Goal: Task Accomplishment & Management: Complete application form

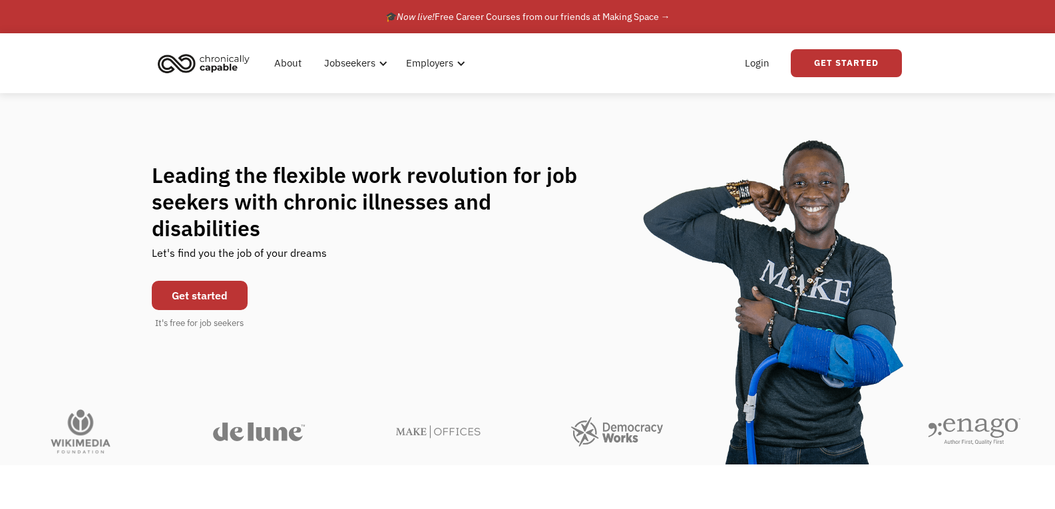
click at [229, 286] on link "Get started" at bounding box center [200, 295] width 96 height 29
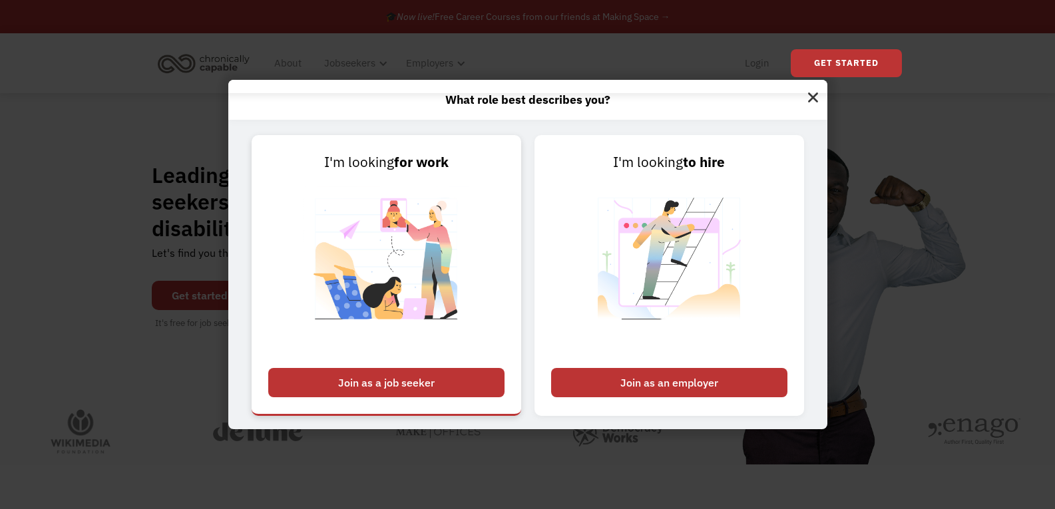
click at [411, 374] on div "Join as a job seeker" at bounding box center [386, 382] width 236 height 29
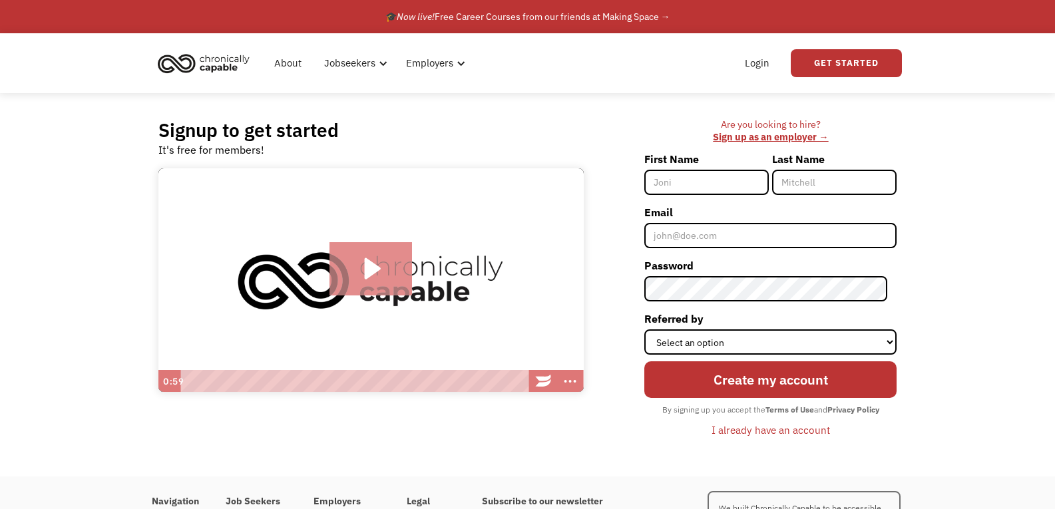
click at [376, 269] on icon "Play Video: Introducing Chronically Capable" at bounding box center [373, 268] width 16 height 21
